Goal: Browse casually: Explore the website without a specific task or goal

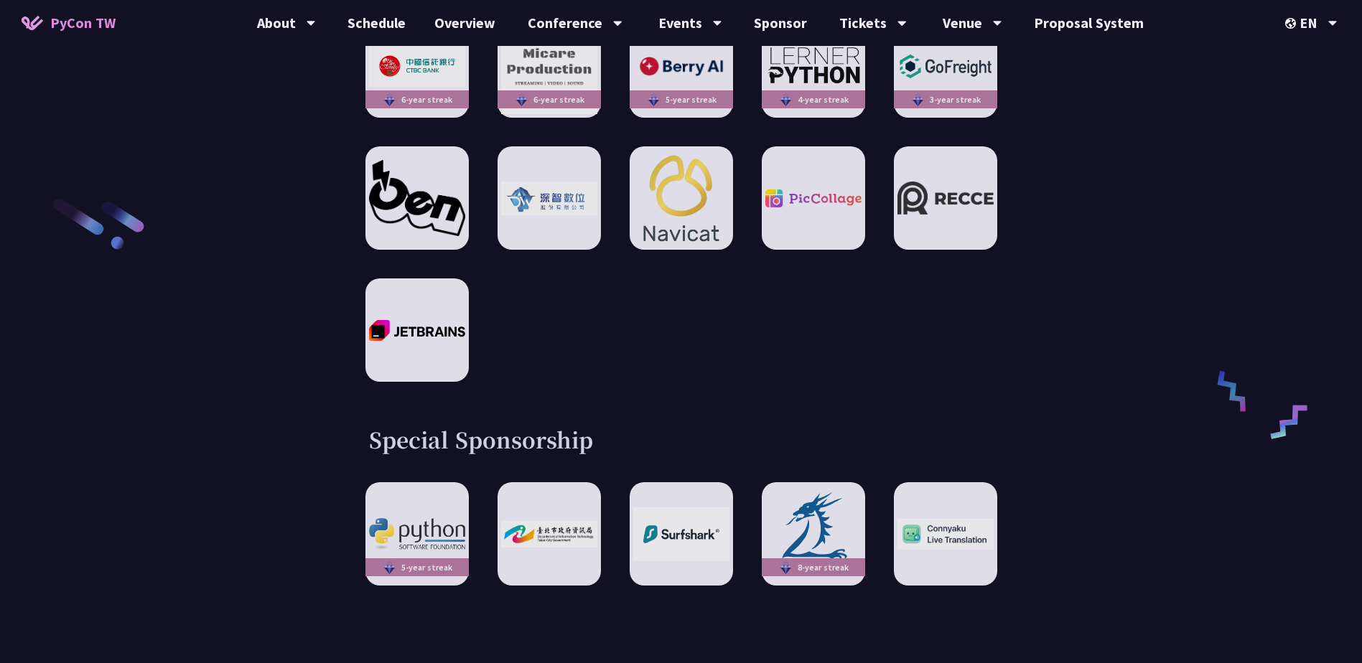
scroll to position [2369, 0]
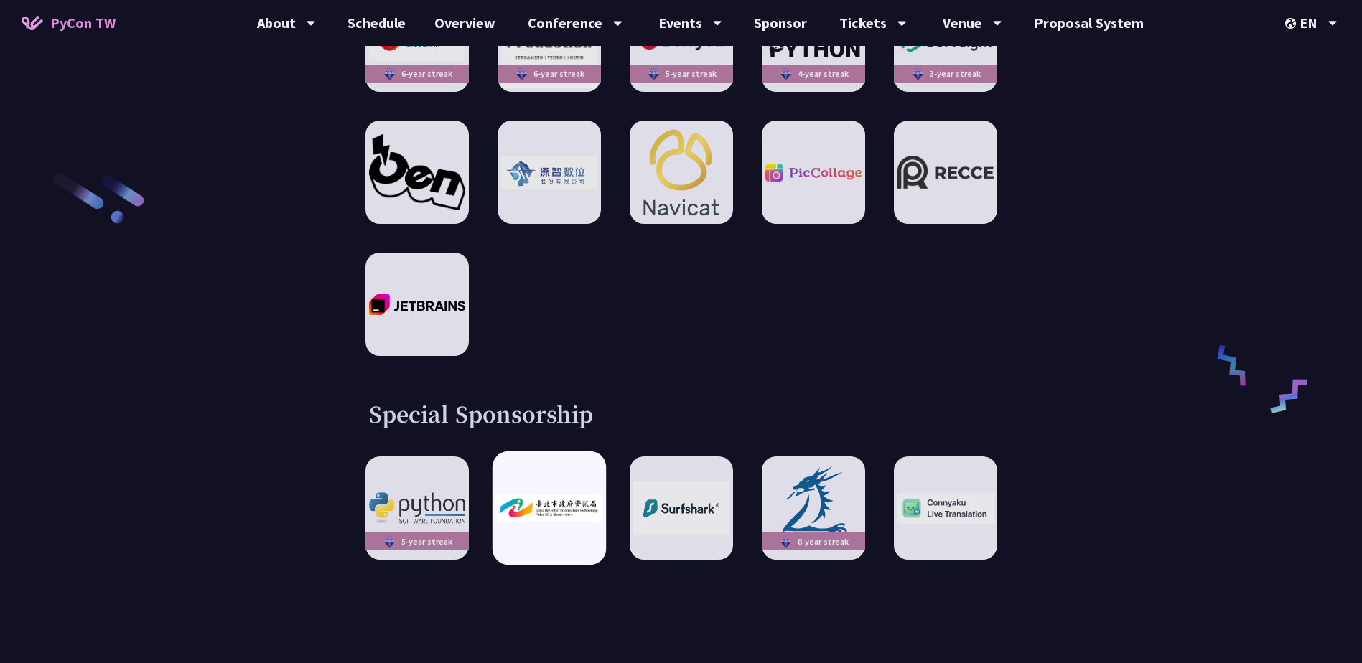
click at [526, 494] on img at bounding box center [549, 508] width 106 height 29
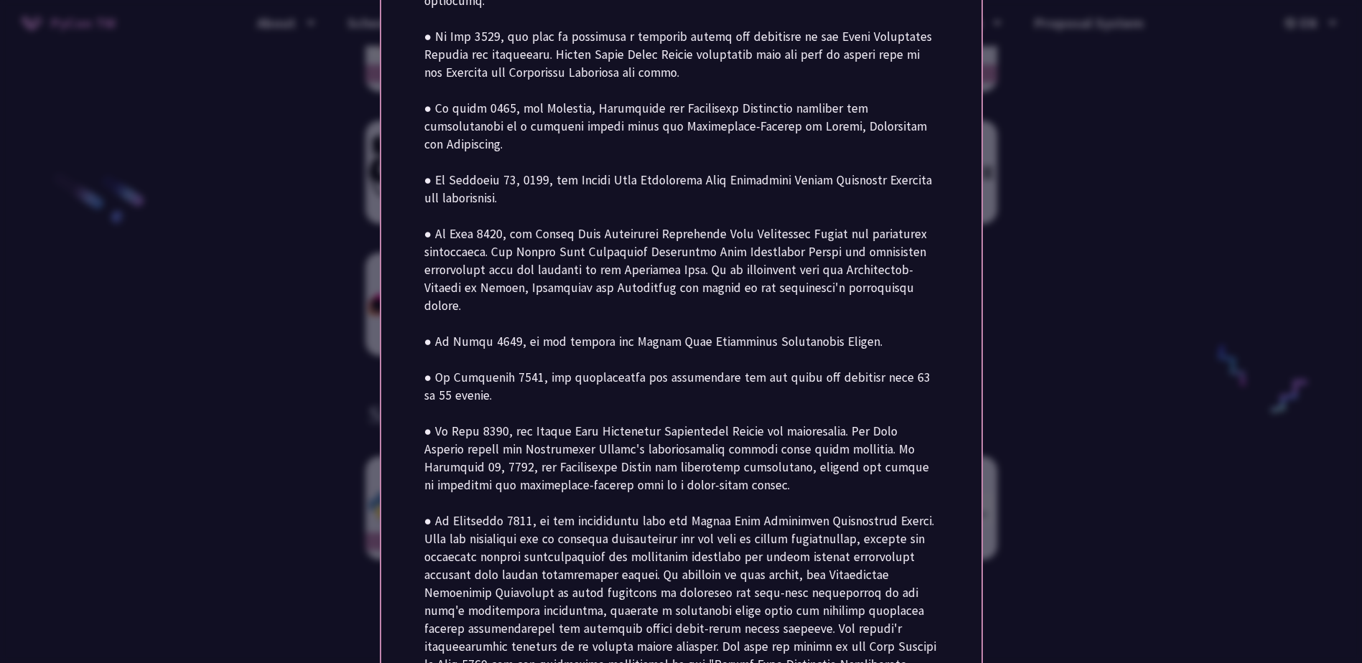
click at [1236, 424] on div at bounding box center [681, 331] width 1362 height 663
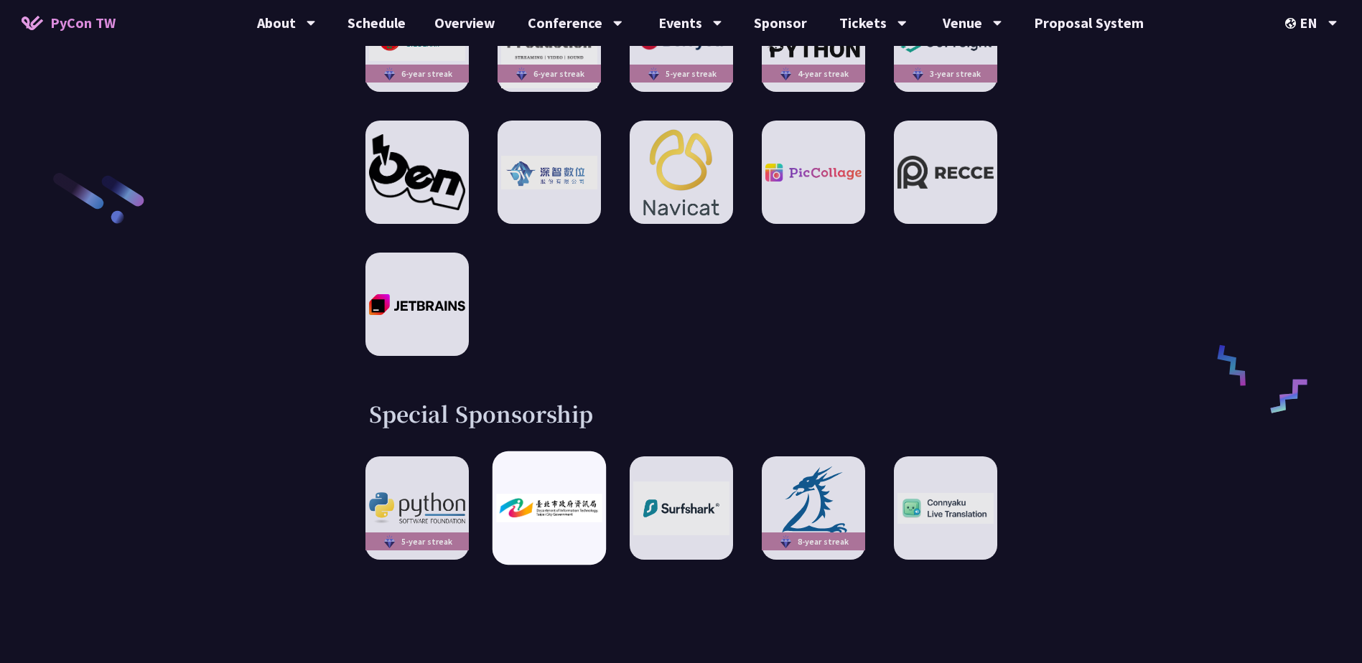
click at [566, 494] on img at bounding box center [549, 508] width 106 height 29
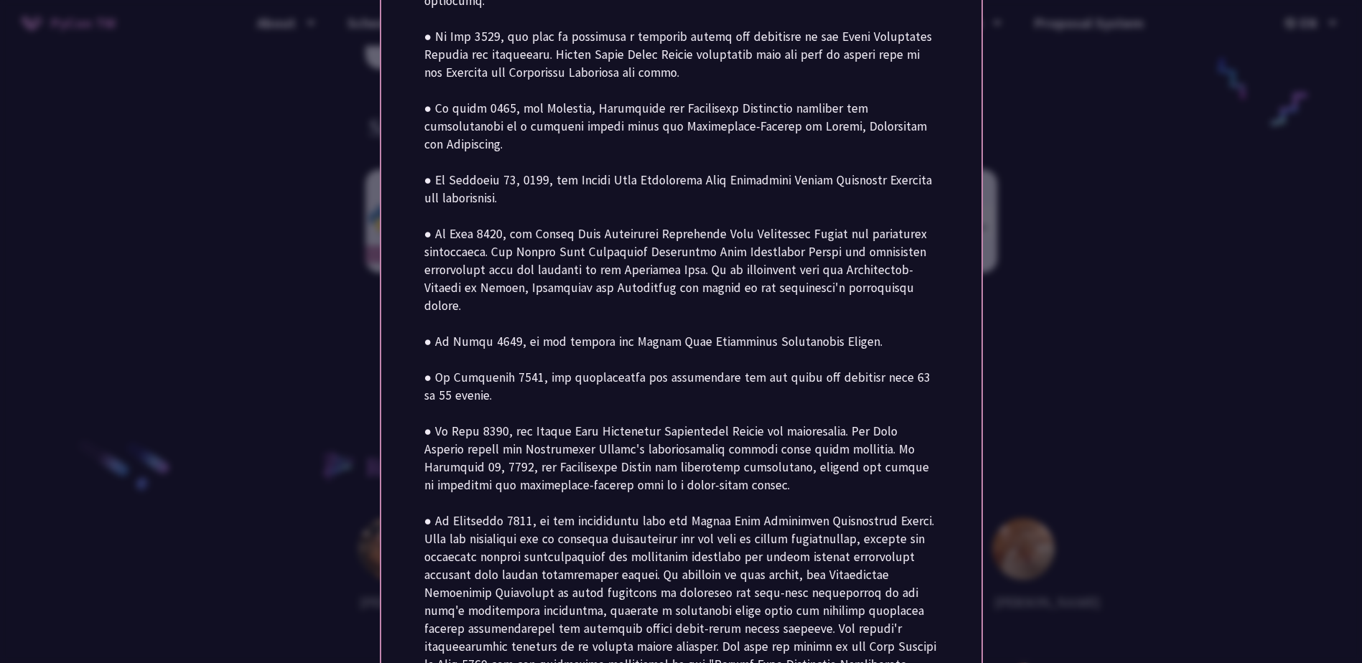
click at [1197, 436] on div at bounding box center [681, 331] width 1362 height 663
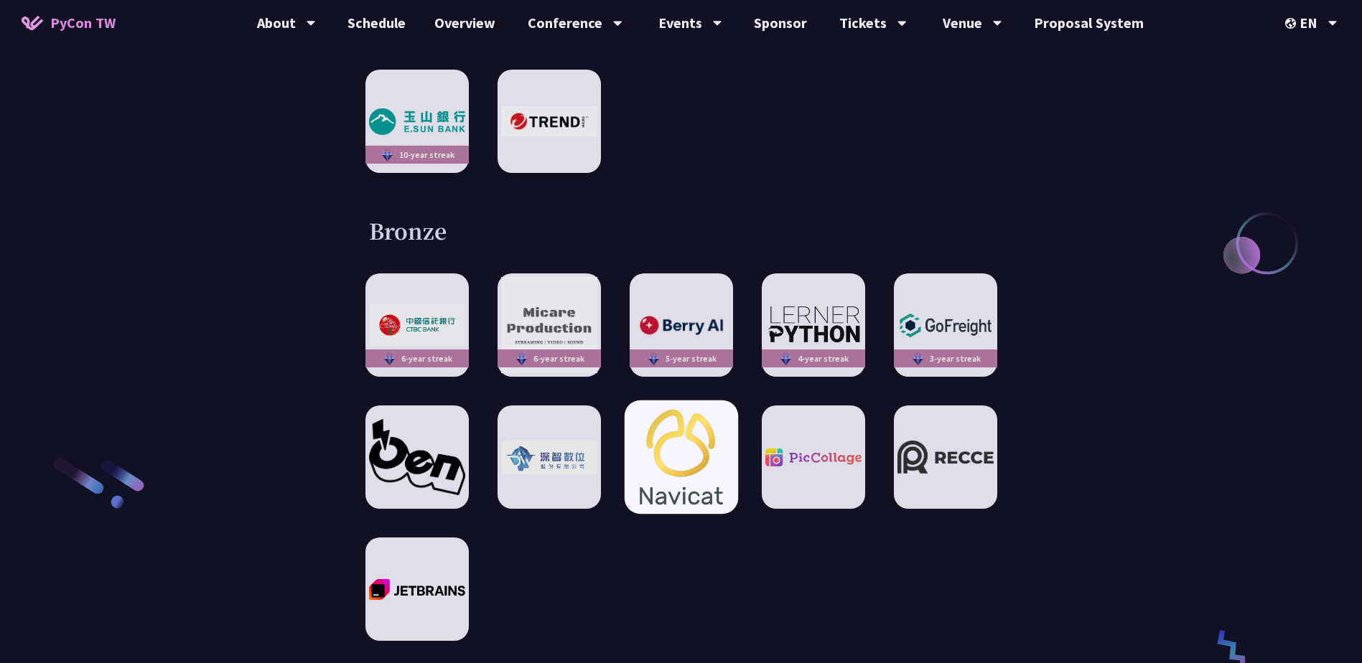
scroll to position [2082, 0]
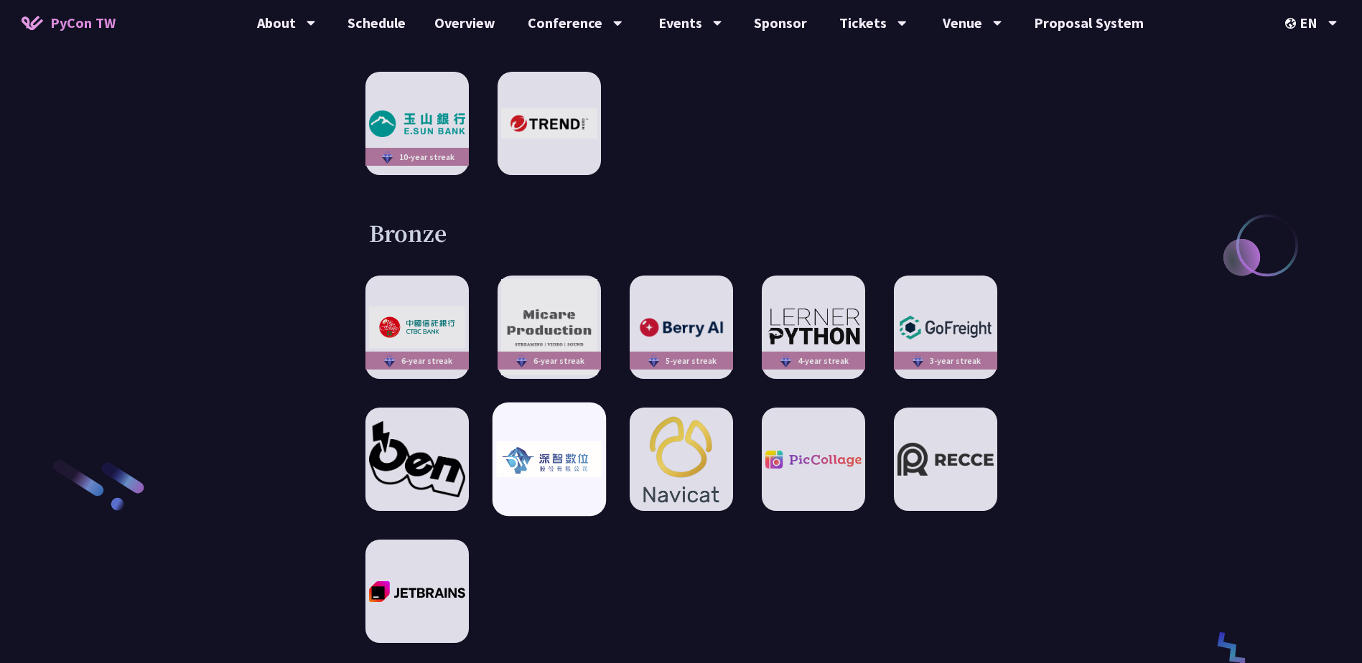
click at [538, 442] on img at bounding box center [549, 460] width 106 height 37
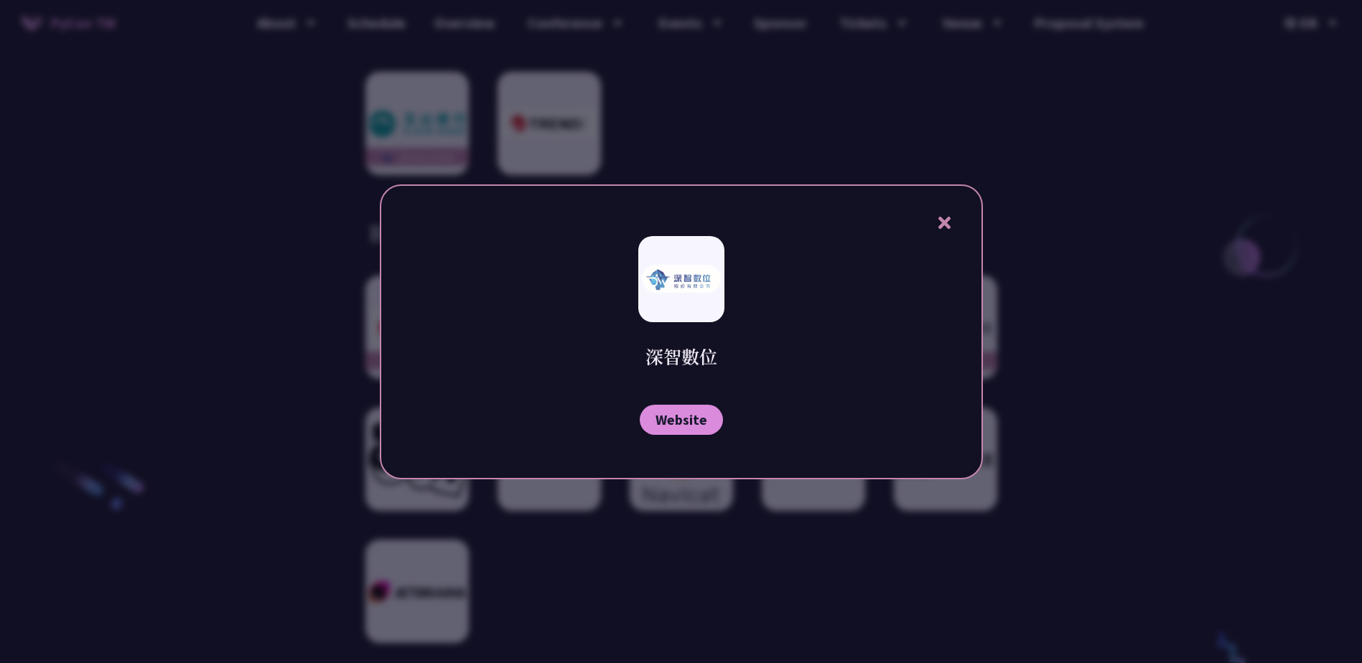
drag, startPoint x: 944, startPoint y: 221, endPoint x: 938, endPoint y: 225, distance: 7.4
click at [944, 221] on icon at bounding box center [944, 223] width 12 height 12
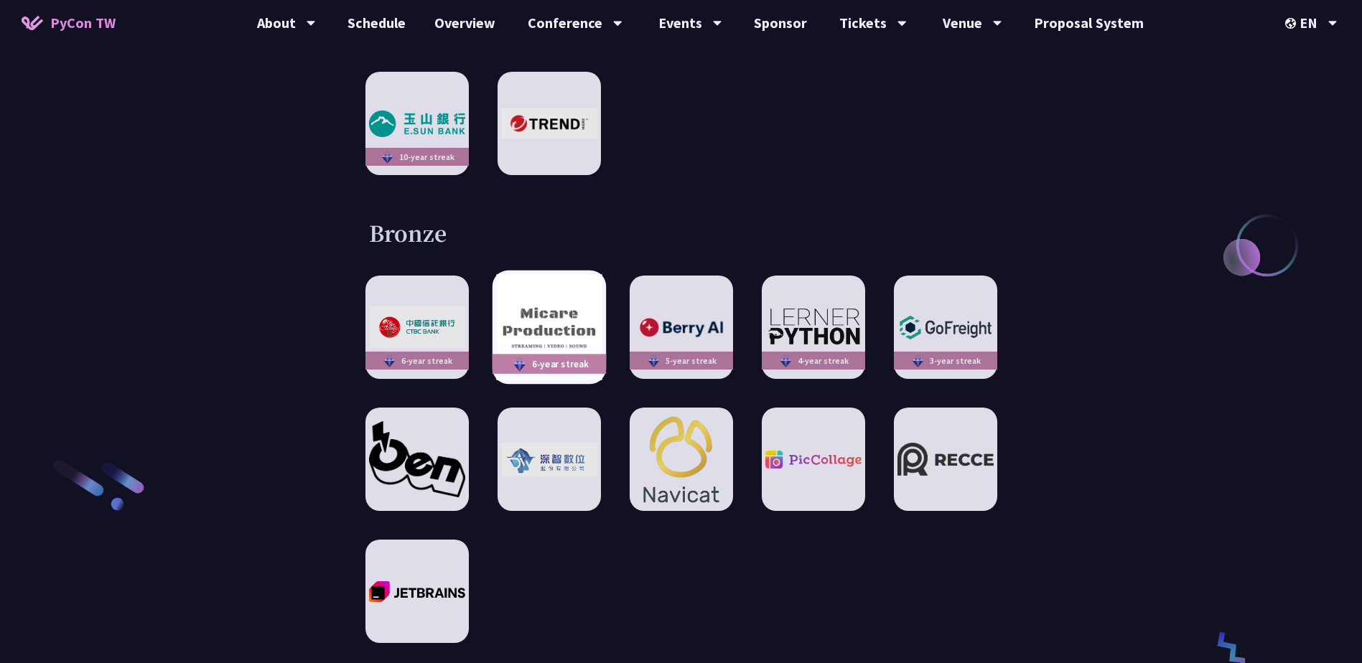
click at [592, 312] on img at bounding box center [549, 328] width 106 height 106
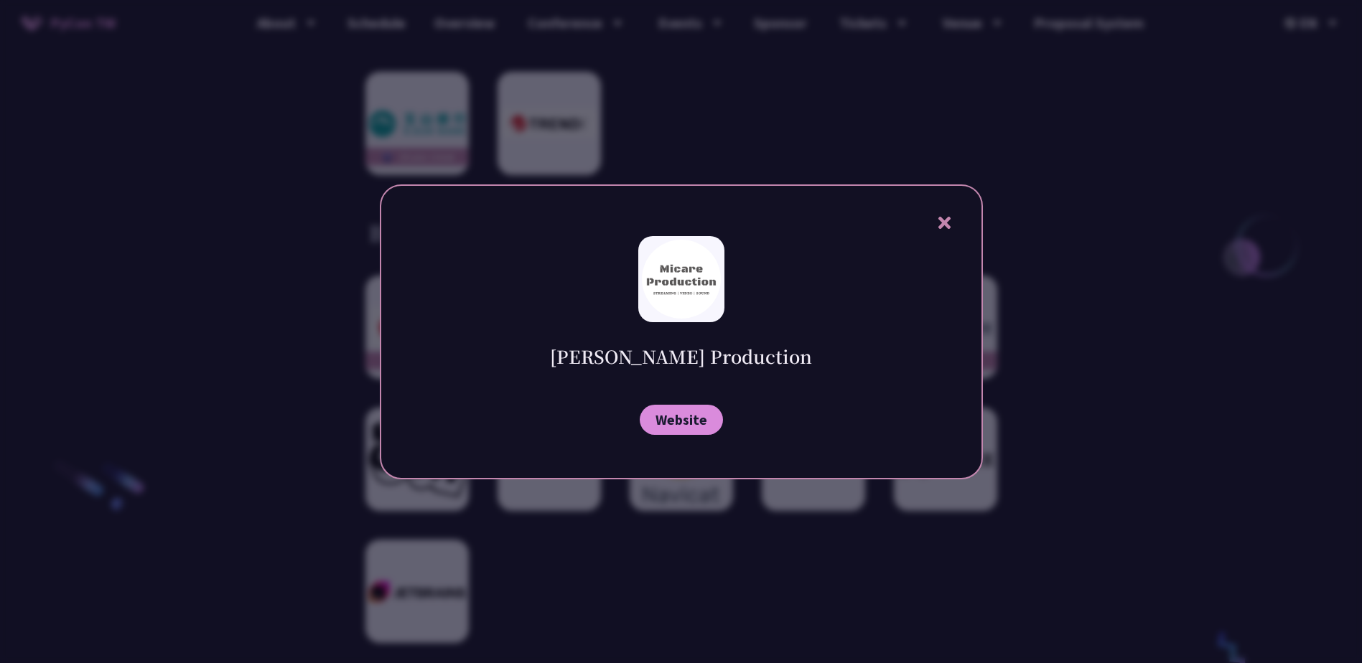
click at [949, 225] on icon at bounding box center [945, 223] width 18 height 18
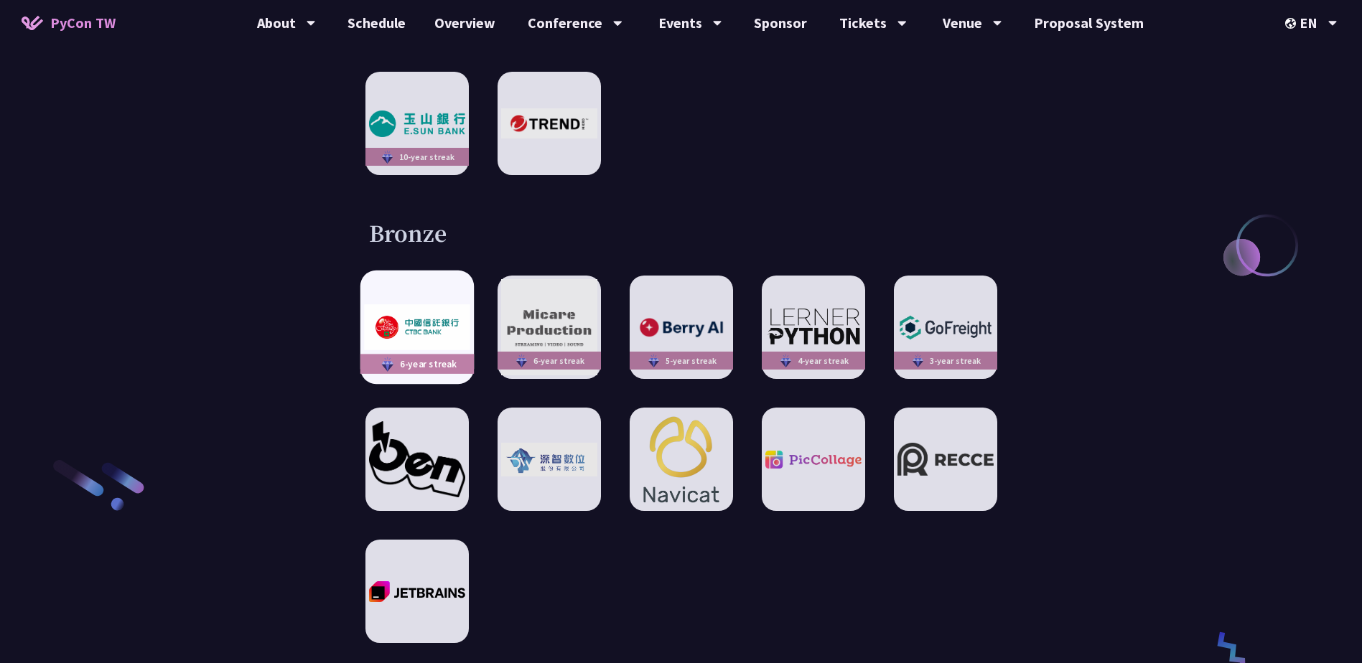
click at [396, 355] on img at bounding box center [387, 364] width 18 height 19
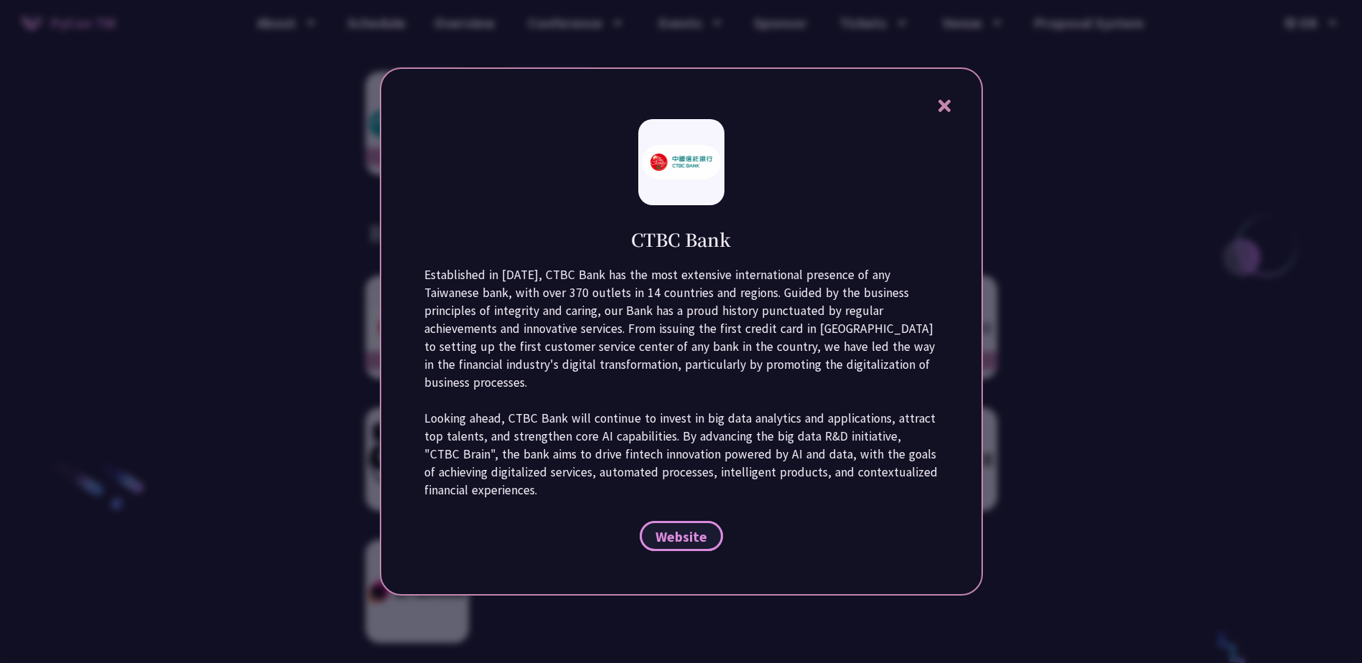
click at [674, 534] on span "Website" at bounding box center [682, 537] width 52 height 18
click at [938, 110] on icon at bounding box center [945, 106] width 18 height 18
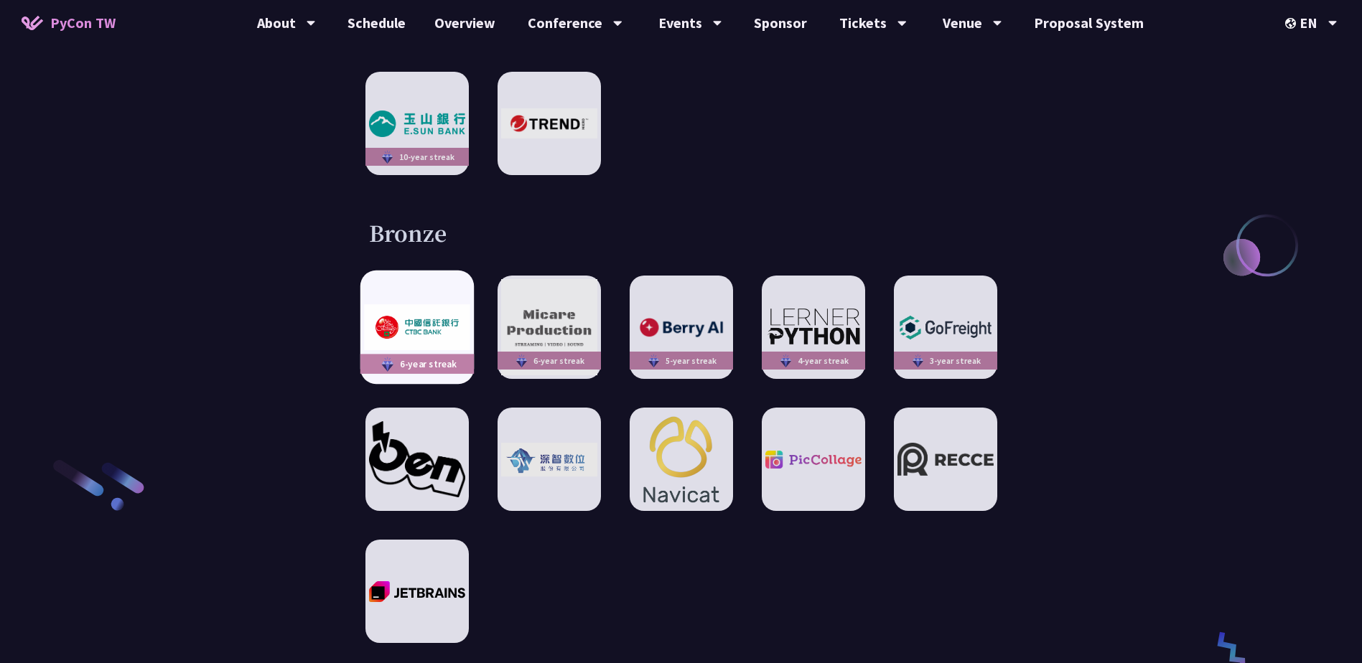
click at [447, 304] on img at bounding box center [417, 327] width 106 height 46
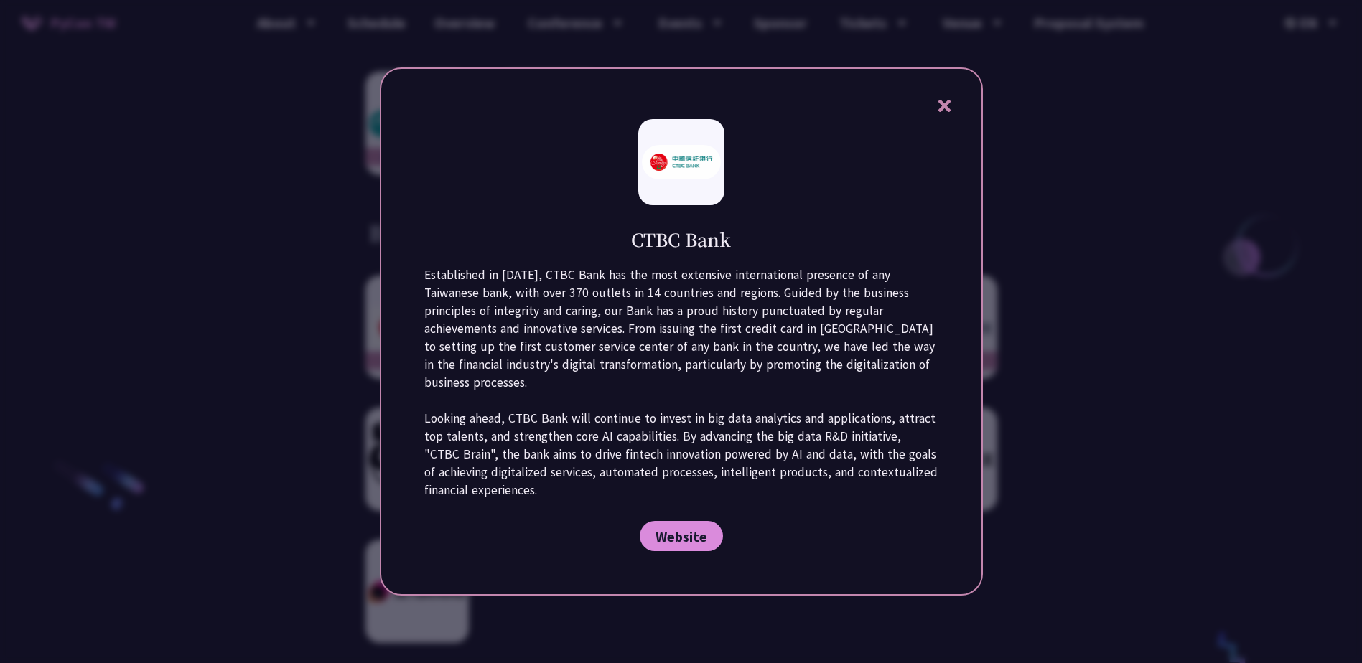
drag, startPoint x: 942, startPoint y: 111, endPoint x: 769, endPoint y: 78, distance: 176.2
click at [942, 111] on icon at bounding box center [944, 106] width 12 height 12
